Goal: Understand process/instructions

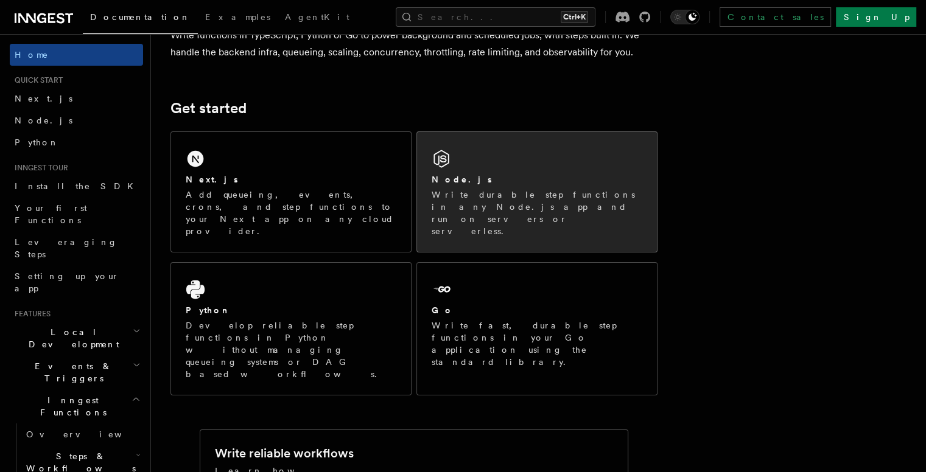
click at [513, 191] on p "Write durable step functions in any Node.js app and run on servers or serverles…" at bounding box center [537, 213] width 211 height 49
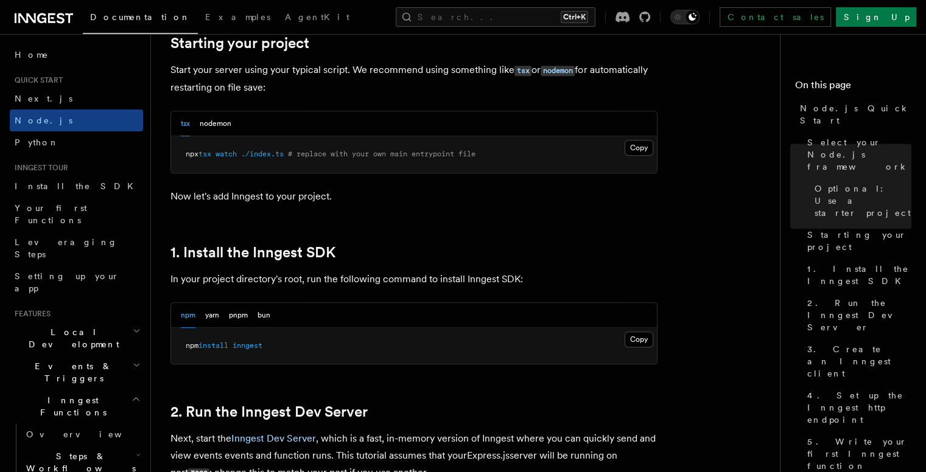
scroll to position [670, 0]
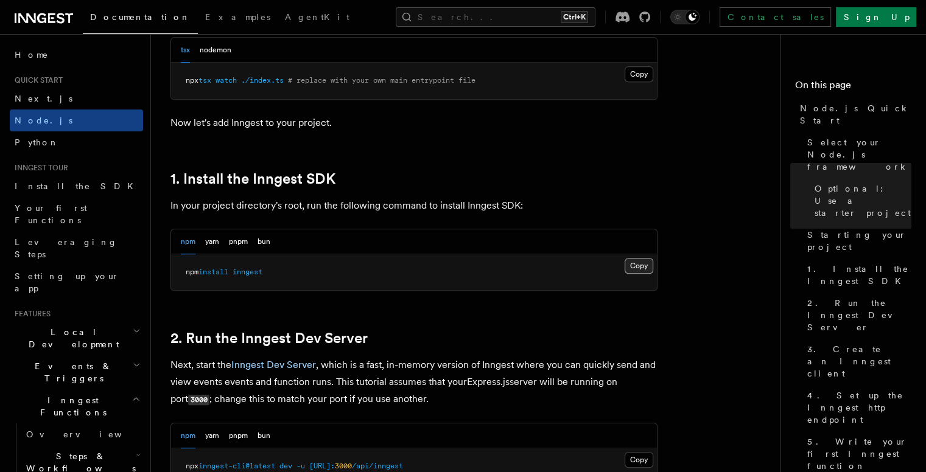
click at [648, 271] on button "Copy Copied" at bounding box center [639, 266] width 29 height 16
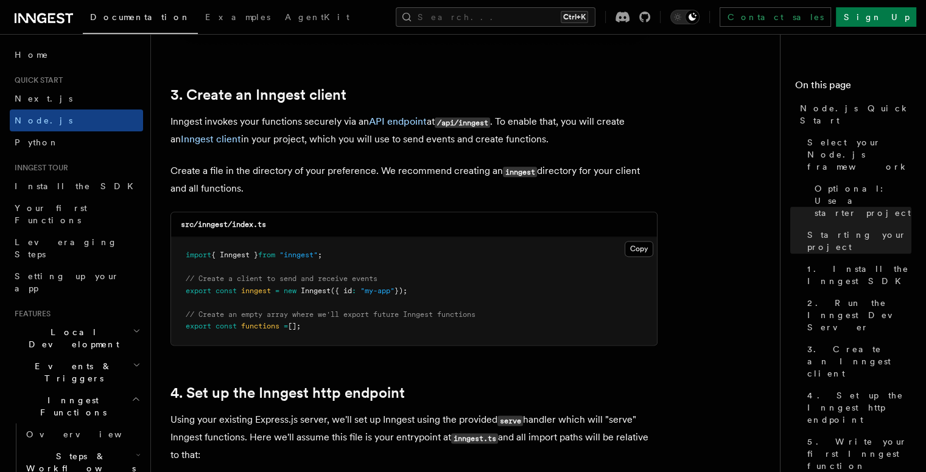
scroll to position [1583, 0]
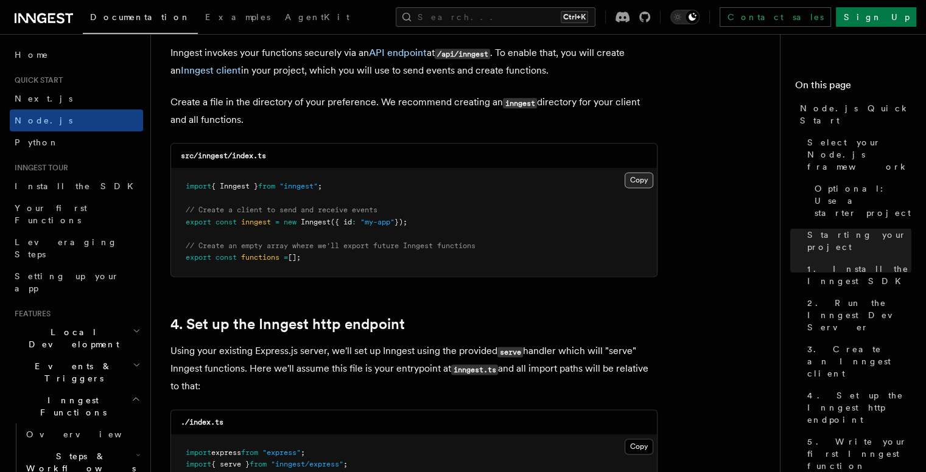
click at [628, 174] on button "Copy Copied" at bounding box center [639, 180] width 29 height 16
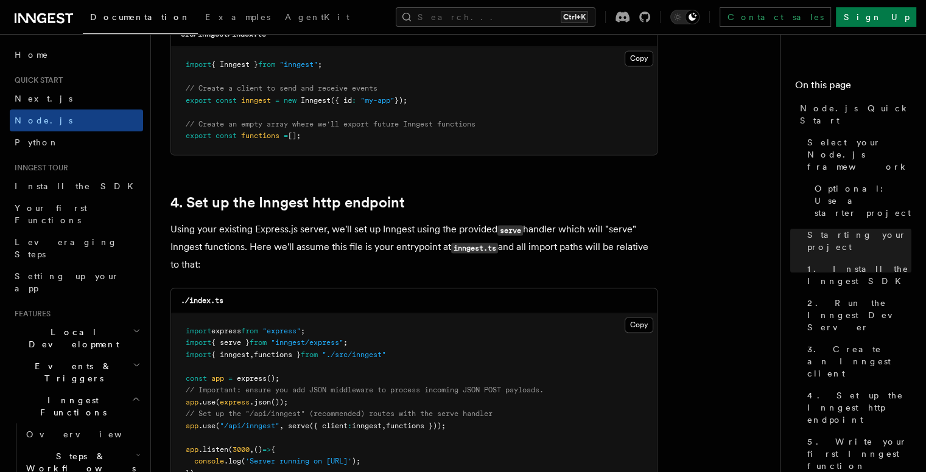
scroll to position [1827, 0]
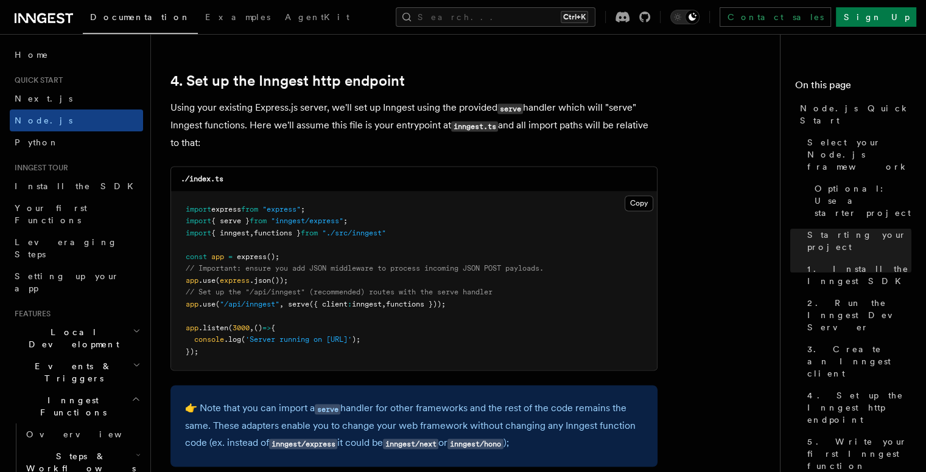
drag, startPoint x: 442, startPoint y: 307, endPoint x: 156, endPoint y: 311, distance: 286.2
click at [390, 241] on pre "import express from "express" ; import { serve } from "inngest/express" ; impor…" at bounding box center [414, 281] width 486 height 179
drag, startPoint x: 362, startPoint y: 223, endPoint x: 168, endPoint y: 220, distance: 194.3
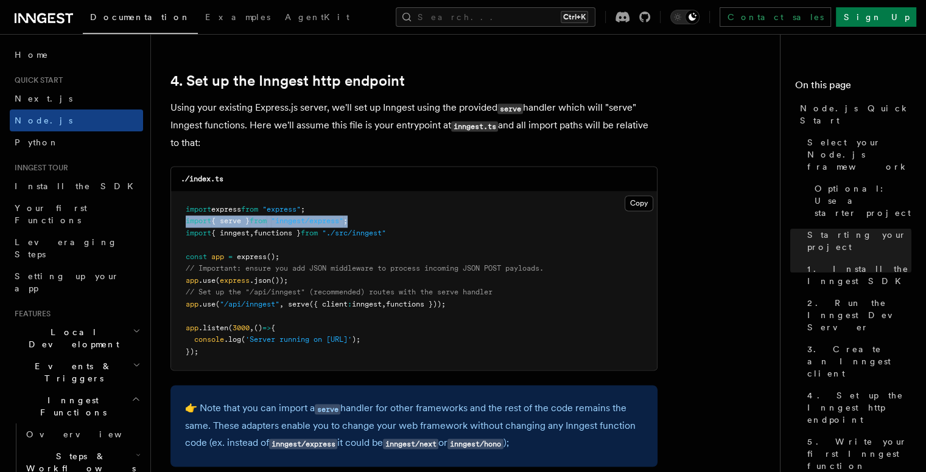
copy span "import { serve } from "inngest/express" ;"
